Goal: Task Accomplishment & Management: Manage account settings

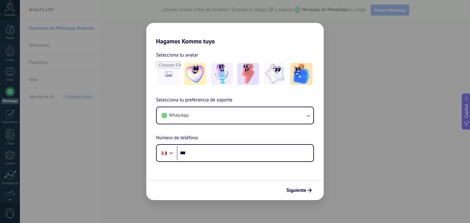
click at [373, 94] on div "Hagamos Kommo tuyo Selecciona tu avatar Selecciona tu preferencia de soporte Wh…" at bounding box center [235, 111] width 470 height 223
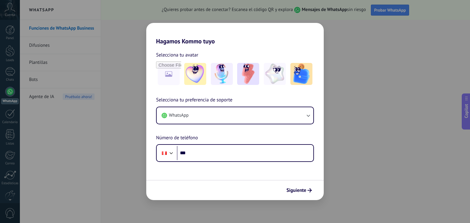
click at [338, 79] on div "Hagamos Kommo tuyo Selecciona tu avatar Selecciona tu preferencia de soporte Wh…" at bounding box center [235, 111] width 470 height 223
click at [359, 150] on div "Hagamos Kommo tuyo Selecciona tu avatar Selecciona tu preferencia de soporte Wh…" at bounding box center [235, 111] width 470 height 223
click at [14, 33] on div "Hagamos Kommo tuyo Selecciona tu avatar Selecciona tu preferencia de soporte Wh…" at bounding box center [235, 111] width 470 height 223
click at [198, 75] on img at bounding box center [195, 74] width 22 height 22
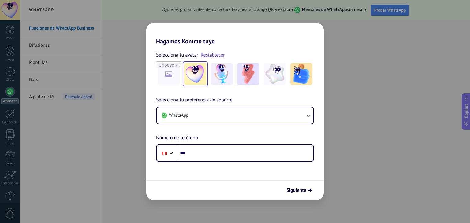
click at [437, 79] on div "Hagamos Kommo tuyo Selecciona tu avatar Restablecer Selecciona tu preferencia d…" at bounding box center [235, 111] width 470 height 223
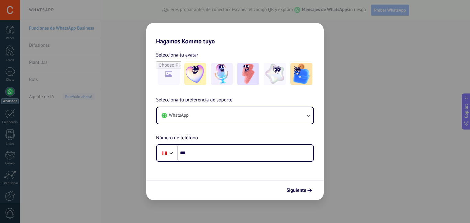
click at [380, 15] on div "Hagamos Kommo tuyo Selecciona tu avatar Selecciona tu preferencia de soporte Wh…" at bounding box center [235, 111] width 470 height 223
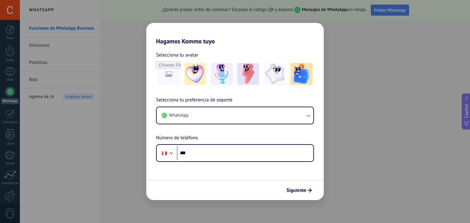
click at [382, 12] on div "Hagamos Kommo tuyo Selecciona tu avatar Selecciona tu preferencia de soporte Wh…" at bounding box center [235, 111] width 470 height 223
